Goal: Task Accomplishment & Management: Check status

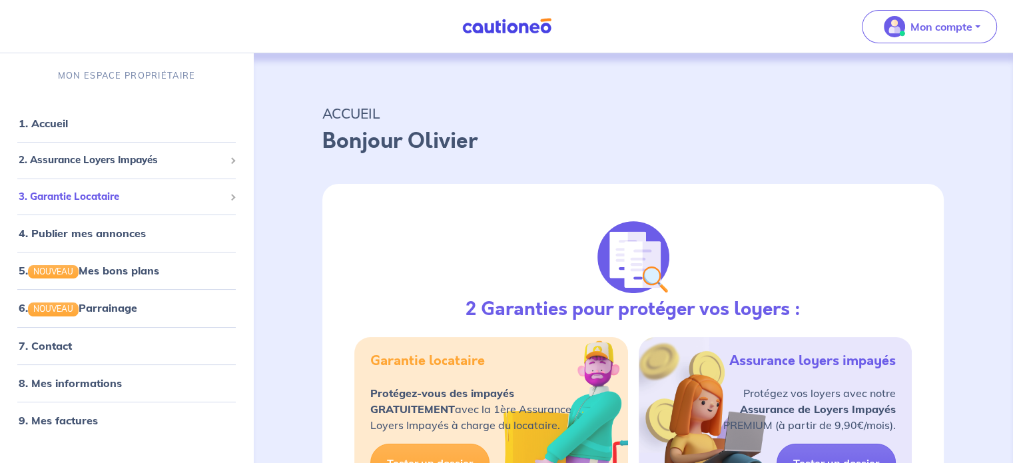
click at [83, 204] on div "3. Garantie Locataire" at bounding box center [126, 197] width 242 height 26
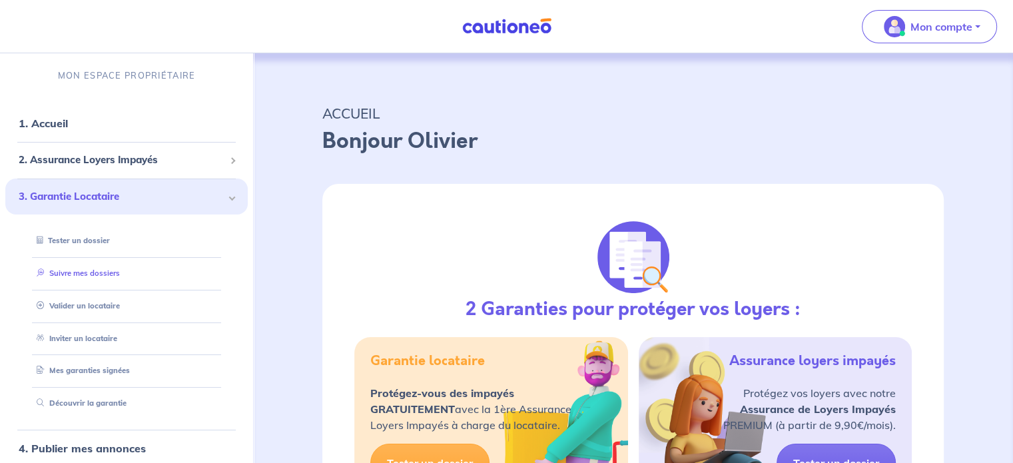
click at [120, 274] on link "Suivre mes dossiers" at bounding box center [75, 272] width 89 height 9
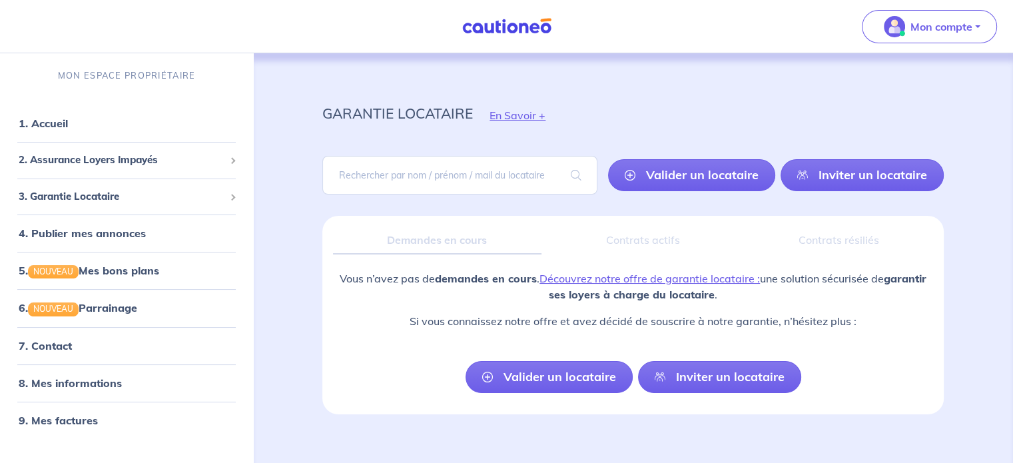
scroll to position [14, 0]
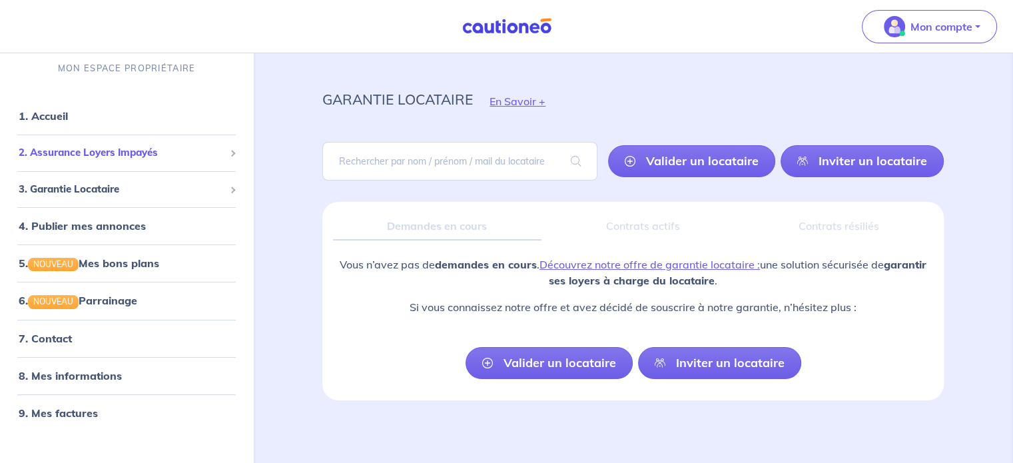
click at [107, 155] on span "2. Assurance Loyers Impayés" at bounding box center [122, 153] width 206 height 15
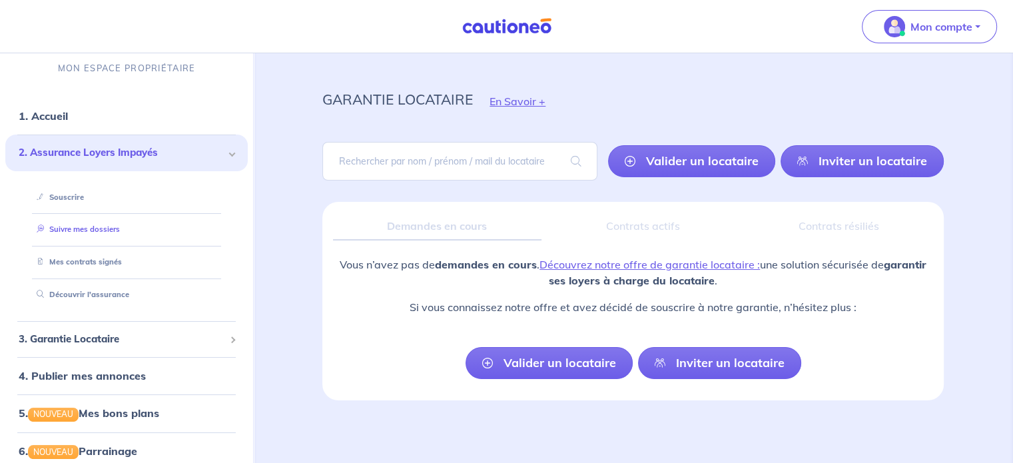
click at [120, 225] on link "Suivre mes dossiers" at bounding box center [75, 229] width 89 height 9
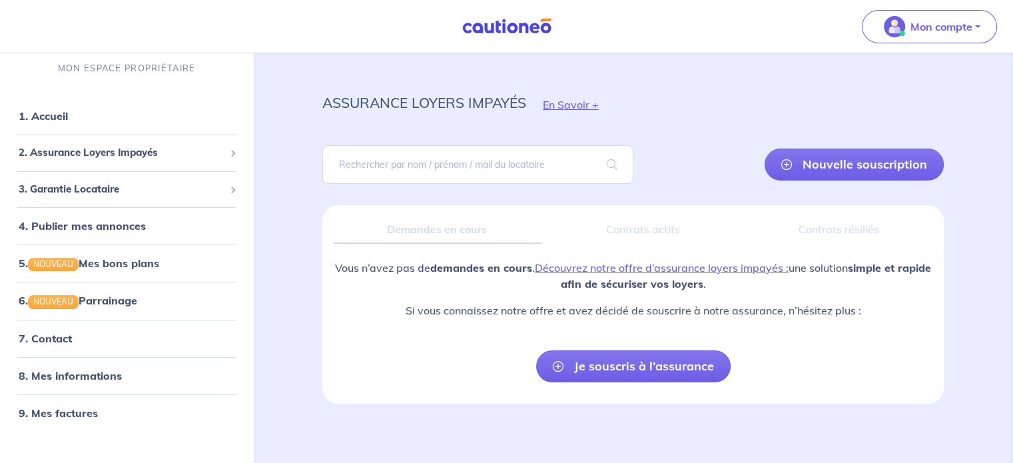
scroll to position [14, 0]
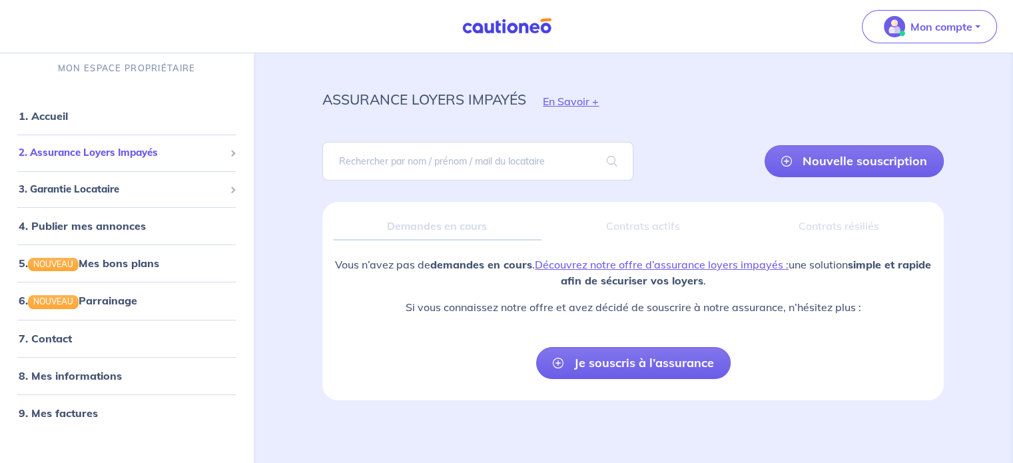
click at [123, 164] on div "2. Assurance Loyers Impayés" at bounding box center [126, 154] width 242 height 26
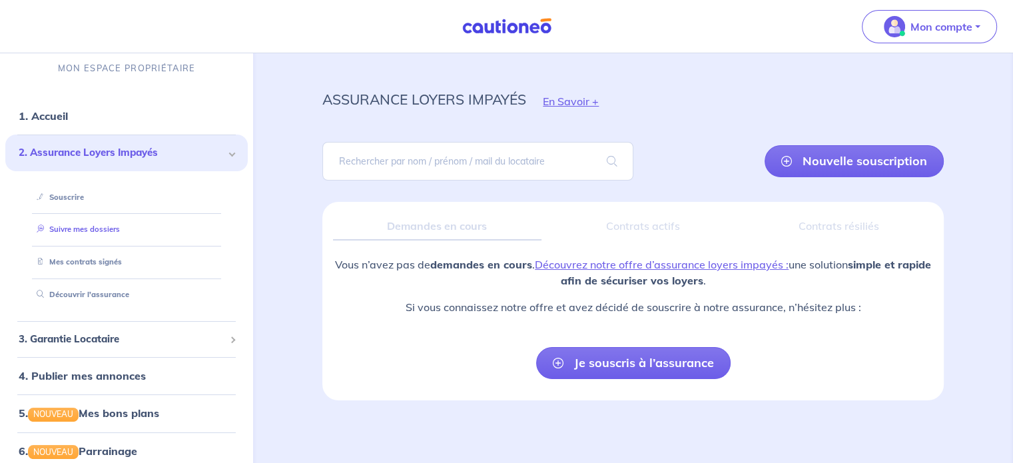
click at [110, 218] on li "Suivre mes dossiers" at bounding box center [126, 230] width 210 height 33
click at [112, 233] on link "Suivre mes dossiers" at bounding box center [75, 229] width 89 height 9
